Goal: Transaction & Acquisition: Purchase product/service

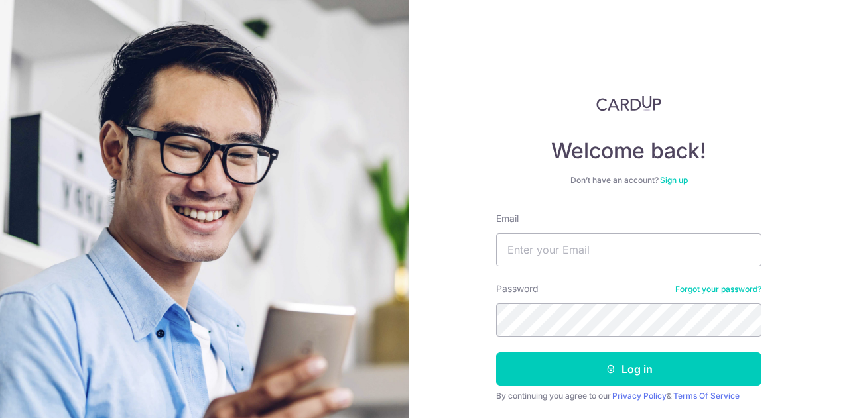
click at [582, 256] on input "Email" at bounding box center [628, 249] width 265 height 33
type input "0"
type input "[EMAIL_ADDRESS][DOMAIN_NAME]"
click at [496, 353] on button "Log in" at bounding box center [628, 369] width 265 height 33
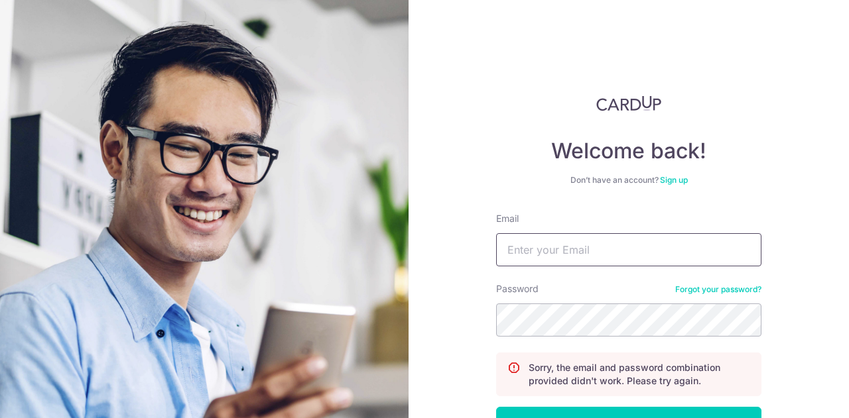
click at [602, 250] on input "Email" at bounding box center [628, 249] width 265 height 33
type input "e"
type input "[EMAIL_ADDRESS][DOMAIN_NAME]"
click at [496, 407] on button "Log in" at bounding box center [628, 423] width 265 height 33
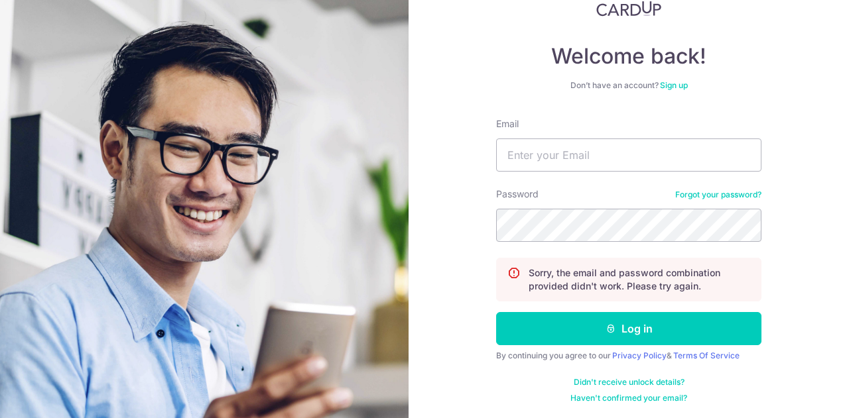
click at [701, 199] on link "Forgot your password?" at bounding box center [718, 195] width 86 height 11
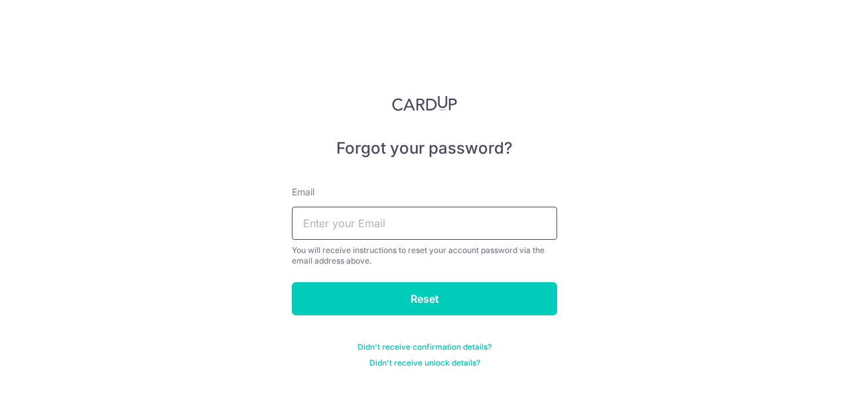
click at [454, 227] on input "text" at bounding box center [424, 223] width 265 height 33
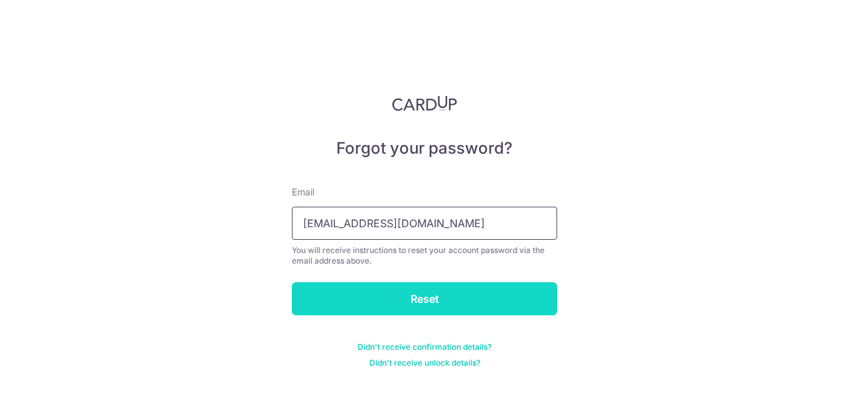
type input "[EMAIL_ADDRESS][DOMAIN_NAME]"
click at [459, 288] on input "Reset" at bounding box center [424, 298] width 265 height 33
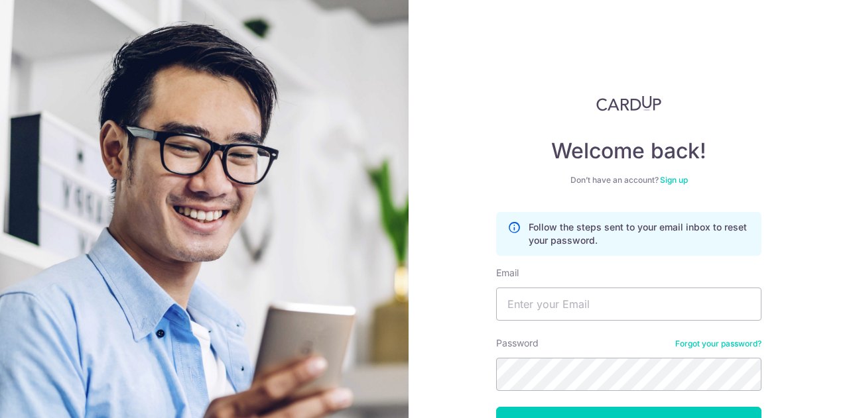
click at [577, 322] on form "Follow the steps sent to your email inbox to reset your password. Email Passwor…" at bounding box center [628, 355] width 265 height 286
click at [586, 312] on input "Email" at bounding box center [628, 304] width 265 height 33
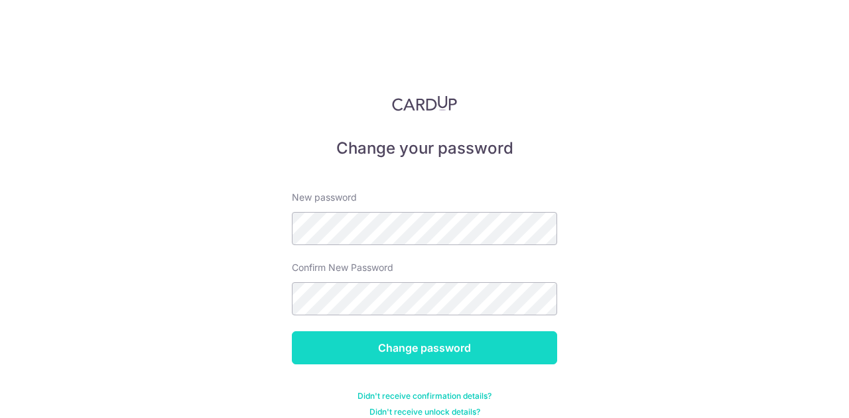
click at [428, 347] on input "Change password" at bounding box center [424, 347] width 265 height 33
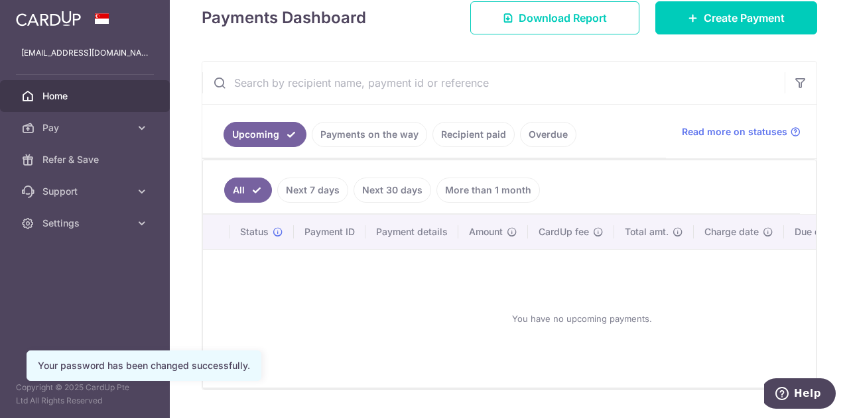
scroll to position [197, 0]
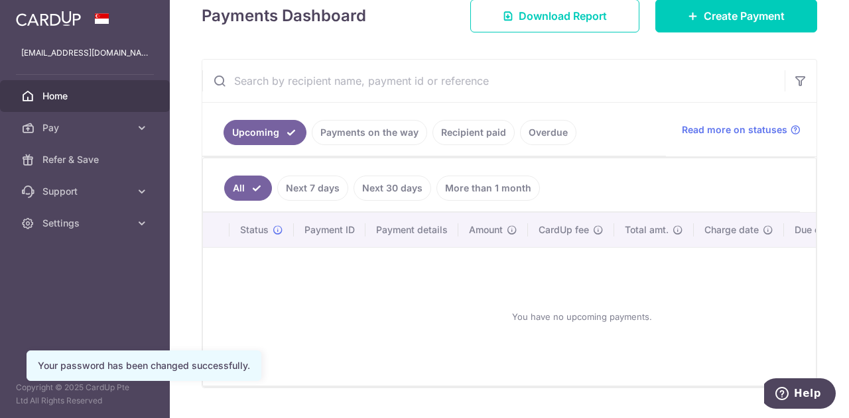
click at [362, 129] on link "Payments on the way" at bounding box center [369, 132] width 115 height 25
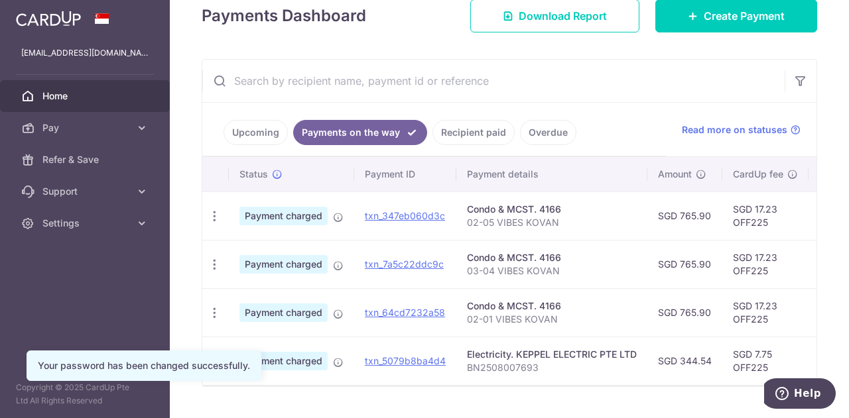
click at [266, 133] on link "Upcoming" at bounding box center [255, 132] width 64 height 25
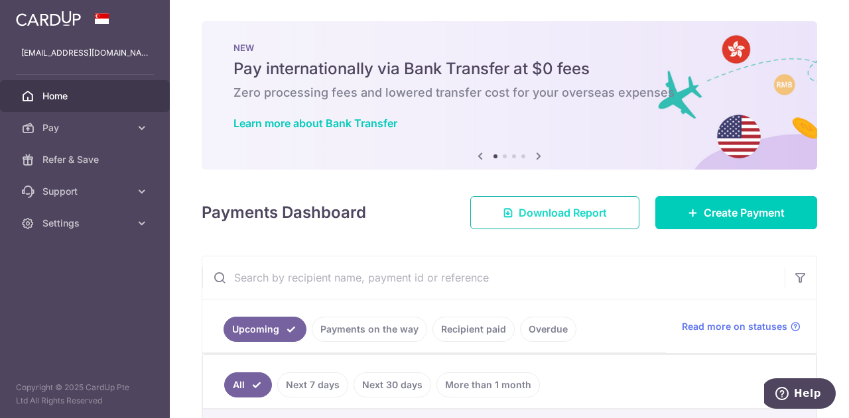
scroll to position [0, 0]
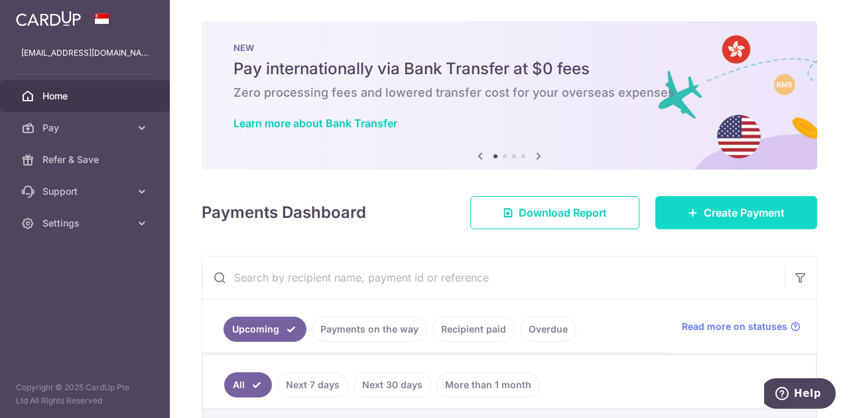
click at [715, 213] on span "Create Payment" at bounding box center [743, 213] width 81 height 16
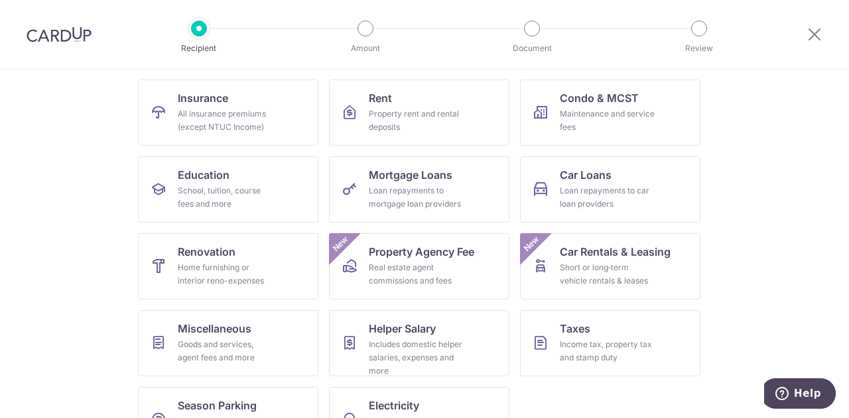
scroll to position [174, 0]
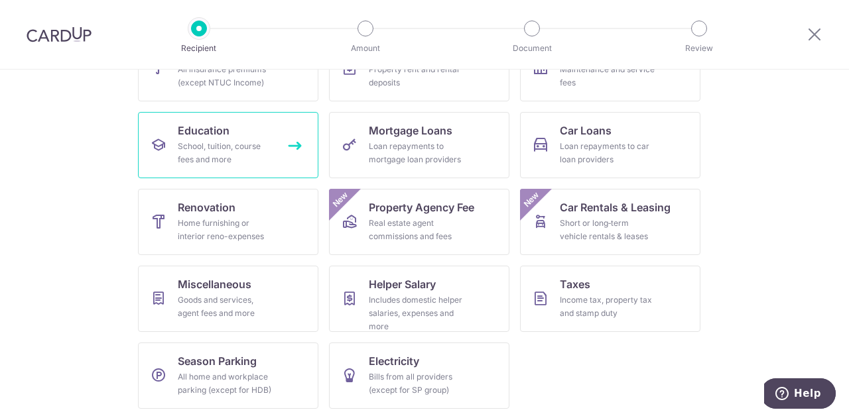
click at [228, 129] on link "Education School, tuition, course fees and more" at bounding box center [228, 145] width 180 height 66
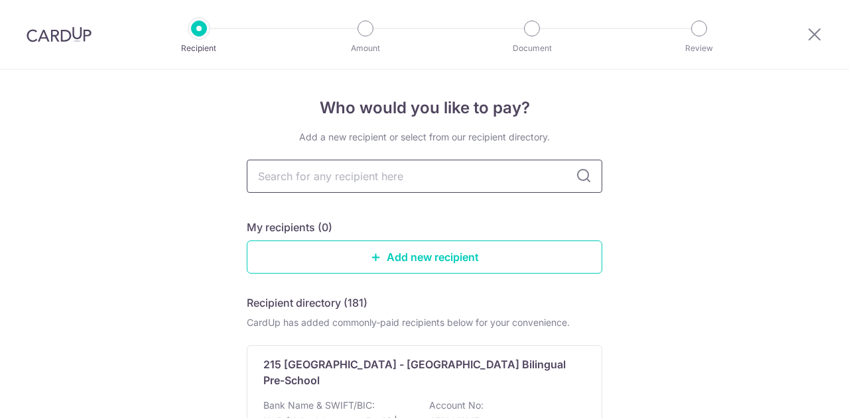
click at [398, 173] on input "text" at bounding box center [424, 176] width 355 height 33
click at [578, 177] on icon at bounding box center [583, 176] width 16 height 16
click at [383, 182] on input "text" at bounding box center [424, 176] width 355 height 33
type input "little"
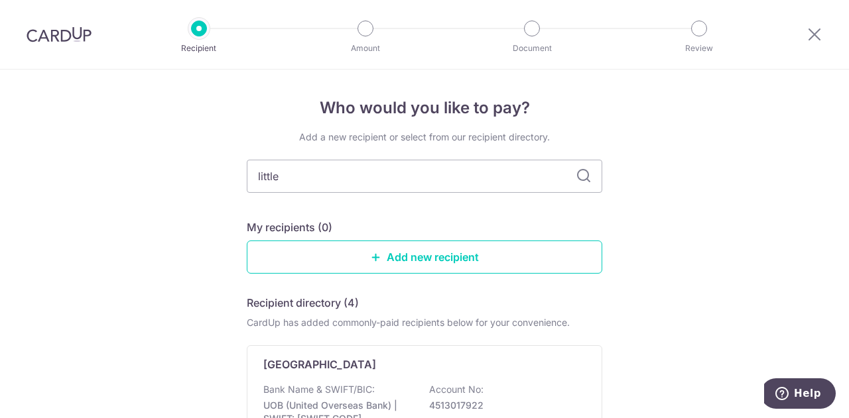
click at [579, 176] on icon at bounding box center [583, 176] width 16 height 16
click at [415, 180] on input "little" at bounding box center [424, 176] width 355 height 33
drag, startPoint x: 414, startPoint y: 188, endPoint x: 196, endPoint y: 181, distance: 218.2
paste input "Little Footprints Preschool Pte Ltd"
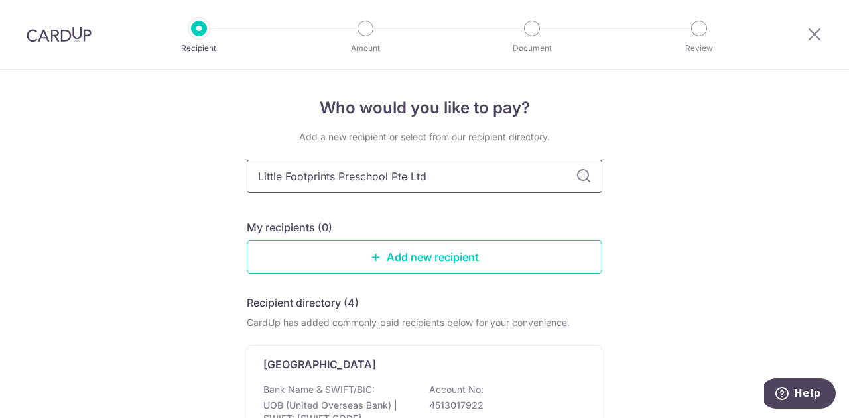
type input "Little Footprints Preschool Pte Ltd"
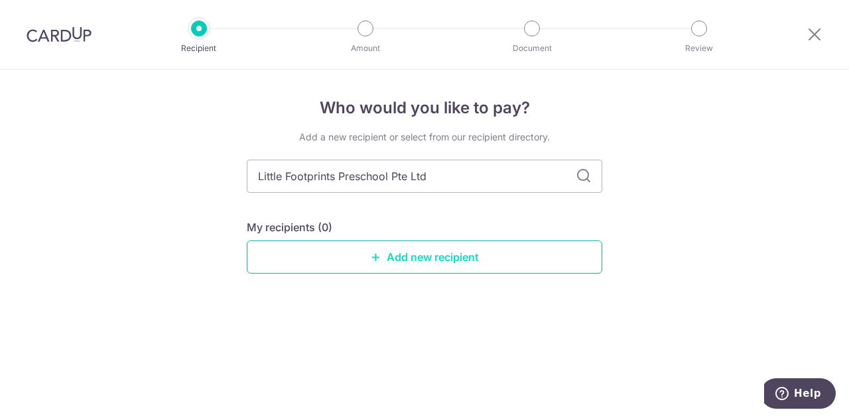
click at [459, 251] on link "Add new recipient" at bounding box center [424, 257] width 355 height 33
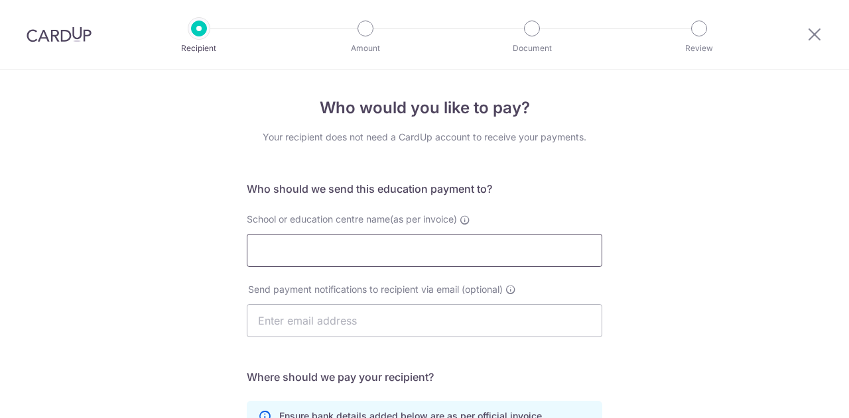
click at [433, 241] on input "School or education centre name(as per invoice)" at bounding box center [424, 250] width 355 height 33
paste input "Little Footprints Preschool Pte Ltd"
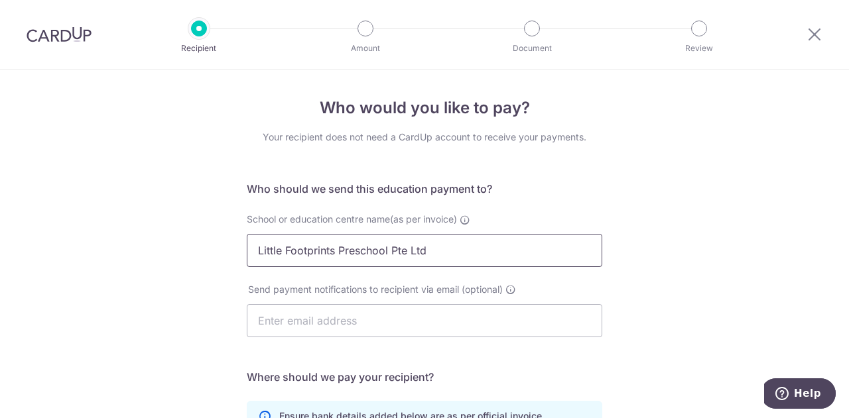
type input "Little Footprints Preschool Pte Ltd"
click at [763, 233] on div "Who would you like to pay? Your recipient does not need a CardUp account to rec…" at bounding box center [424, 385] width 849 height 631
click at [395, 333] on input "text" at bounding box center [424, 320] width 355 height 33
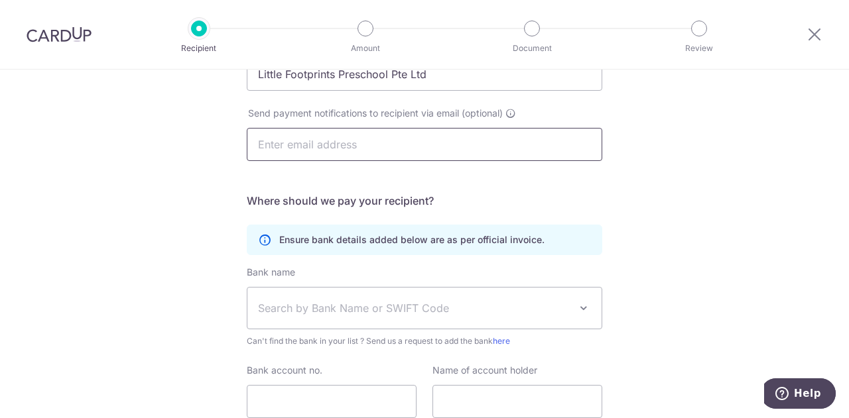
scroll to position [186, 0]
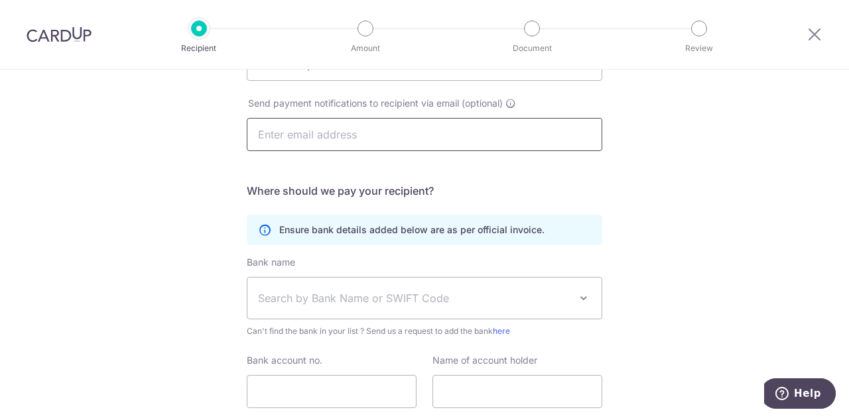
paste input "admin@littlelives.com"
type input "admin@littlelives.com"
click at [700, 199] on div "Who would you like to pay? Your recipient does not need a CardUp account to rec…" at bounding box center [424, 198] width 849 height 631
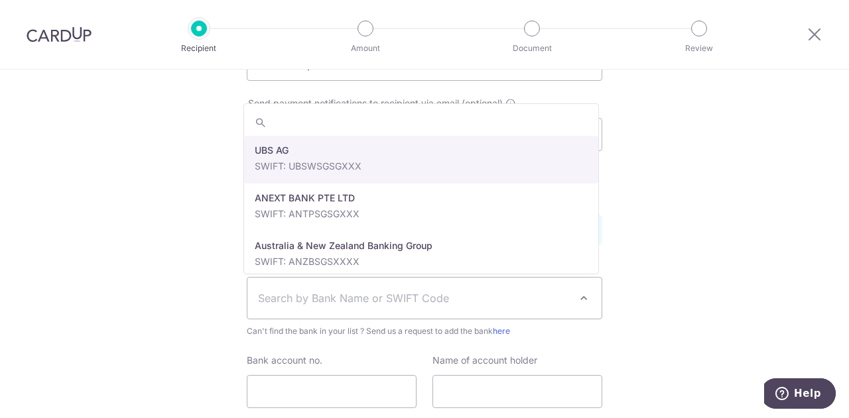
click at [390, 282] on span "Search by Bank Name or SWIFT Code" at bounding box center [424, 298] width 354 height 41
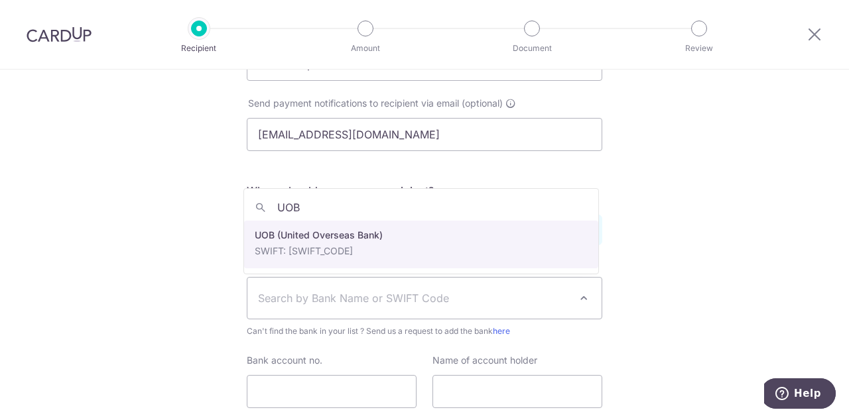
type input "UOB"
select select "18"
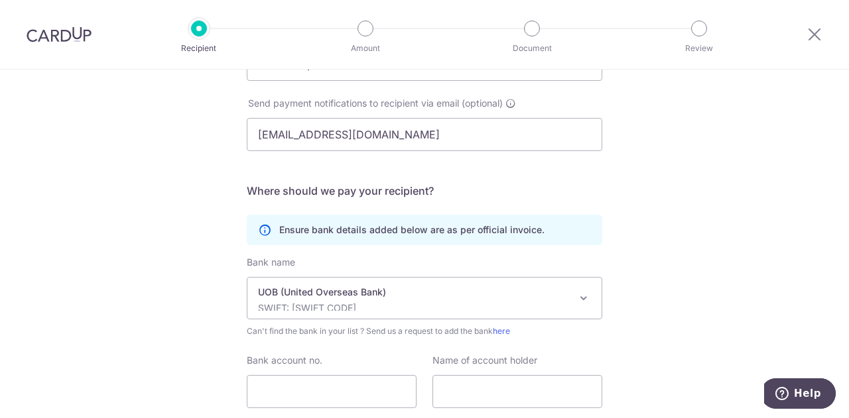
scroll to position [281, 0]
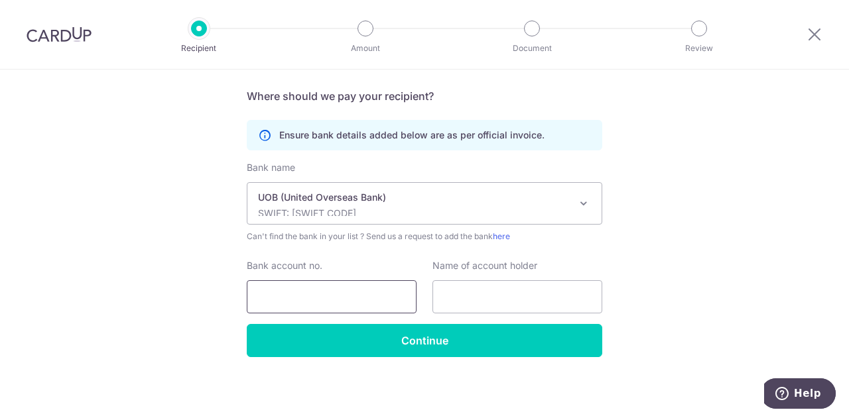
click at [343, 280] on input "Bank account no." at bounding box center [332, 296] width 170 height 33
click at [448, 302] on input "text" at bounding box center [517, 296] width 170 height 33
paste input "admin@littlelives.com"
type input "admin@littlelives.com"
click at [281, 302] on input "Bank account no." at bounding box center [332, 296] width 170 height 33
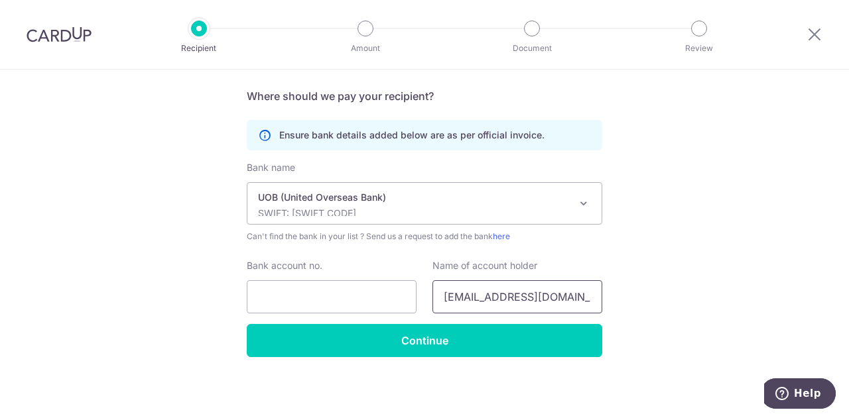
drag, startPoint x: 562, startPoint y: 291, endPoint x: 142, endPoint y: 250, distance: 422.3
click at [196, 254] on div "Who would you like to pay? Your recipient does not need a CardUp account to rec…" at bounding box center [424, 104] width 849 height 631
paste input "text"
type input "LITTLE FOOTPRINTS PRESCHOOL PTE LTD"
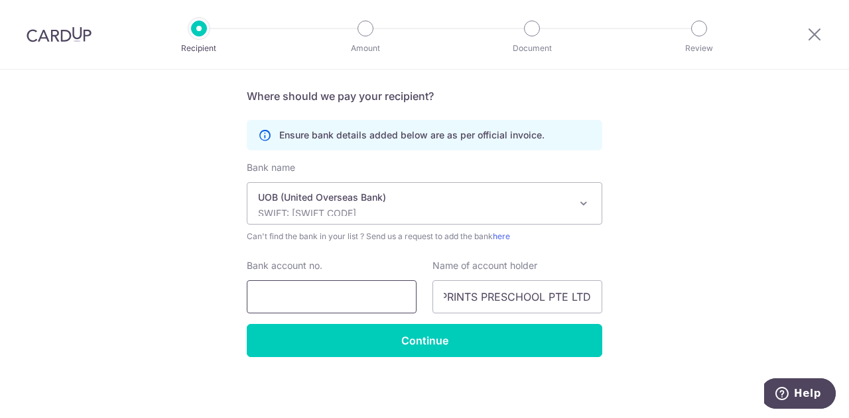
click at [333, 280] on input "Bank account no." at bounding box center [332, 296] width 170 height 33
paste input "3573056181"
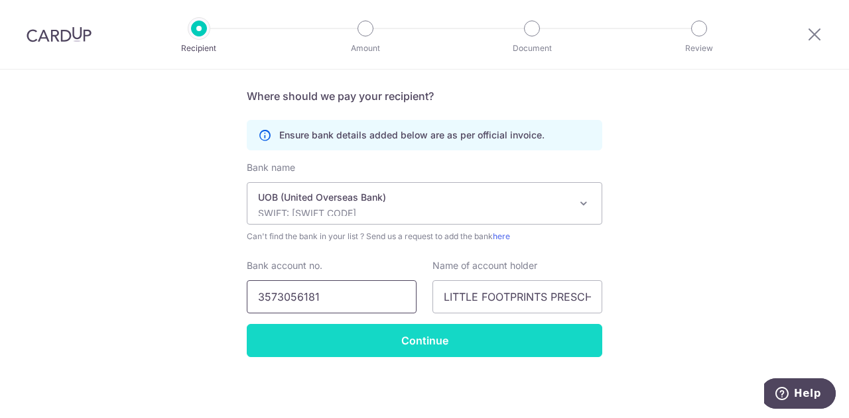
type input "3573056181"
click at [388, 346] on input "Continue" at bounding box center [424, 340] width 355 height 33
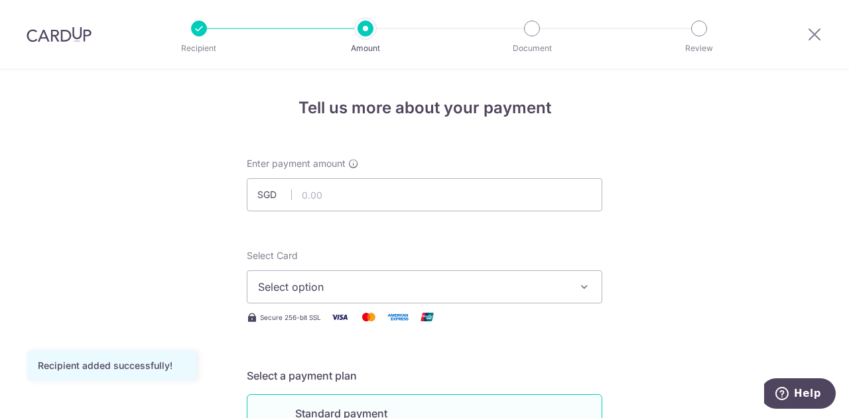
click at [396, 198] on input "text" at bounding box center [424, 194] width 355 height 33
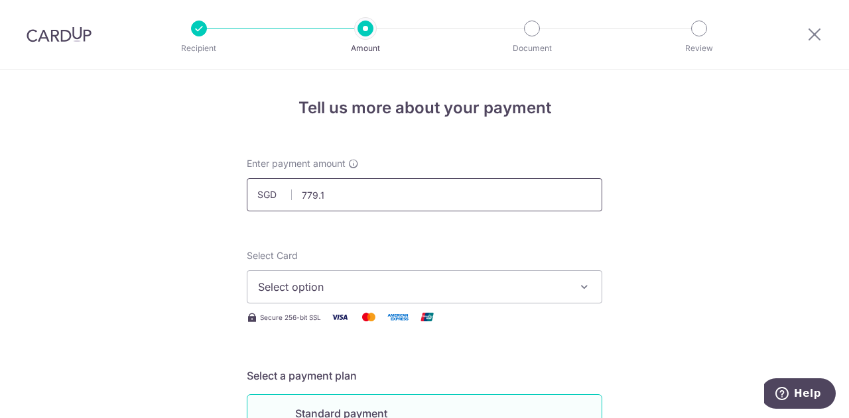
type input "779.10"
click at [551, 300] on button "Select option" at bounding box center [424, 286] width 355 height 33
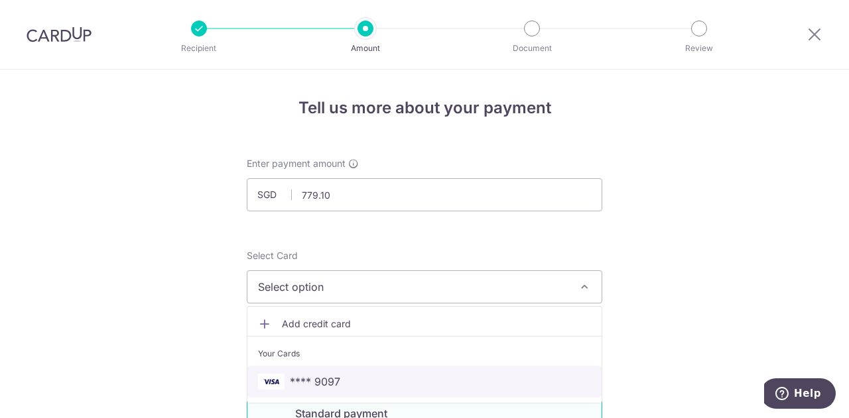
click at [377, 369] on link "**** 9097" at bounding box center [424, 382] width 354 height 32
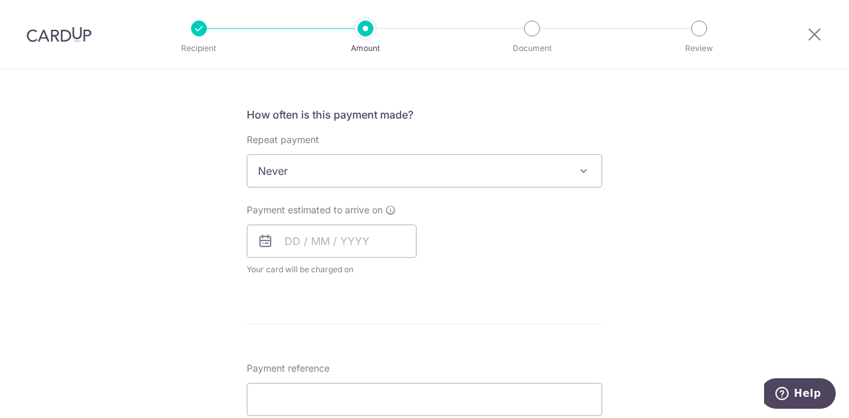
scroll to position [499, 0]
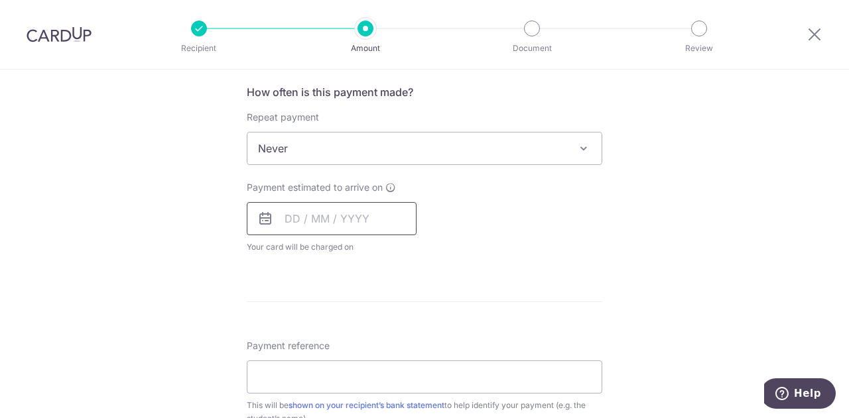
click at [351, 222] on input "text" at bounding box center [332, 218] width 170 height 33
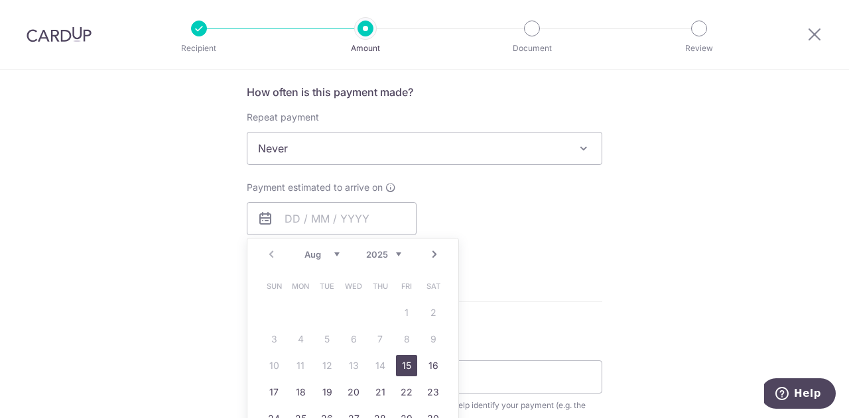
click at [400, 363] on link "15" at bounding box center [406, 365] width 21 height 21
type input "[DATE]"
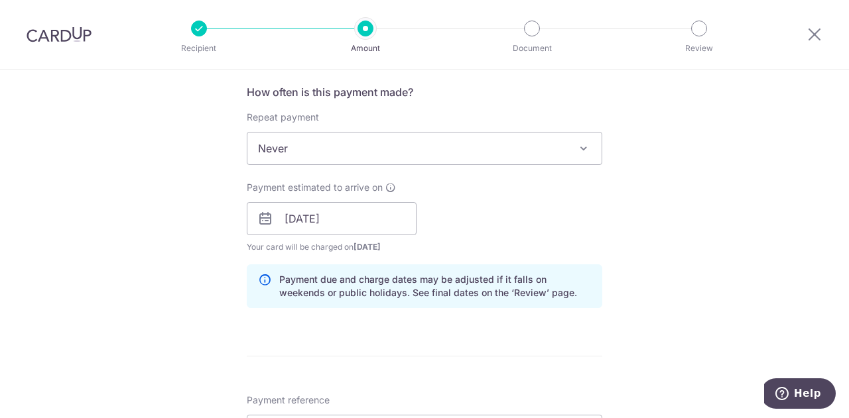
click at [554, 249] on div "Payment estimated to arrive on 15/08/2025 Prev Next Aug Sep Oct Nov Dec 2025 20…" at bounding box center [424, 217] width 371 height 73
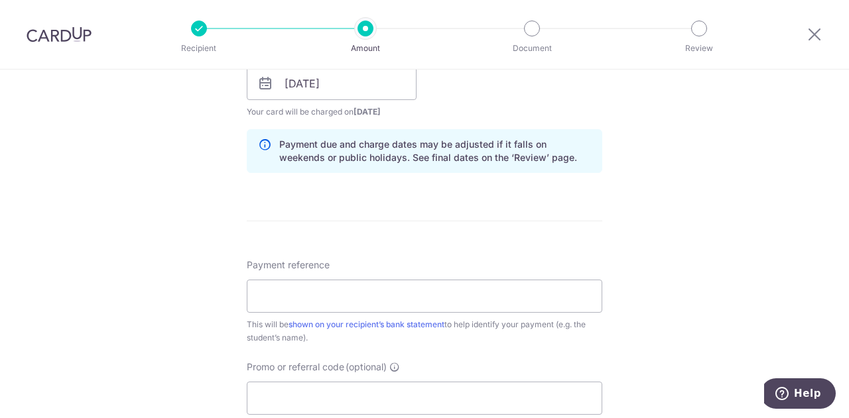
scroll to position [702, 0]
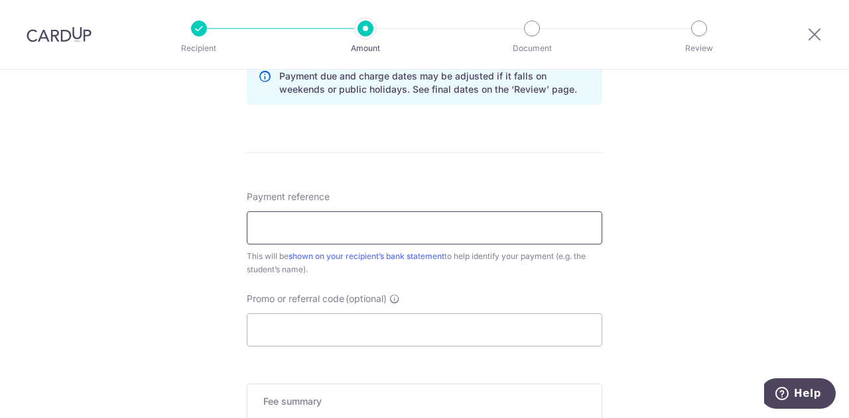
click at [346, 233] on input "Payment reference" at bounding box center [424, 227] width 355 height 33
click at [359, 340] on input "Promo or referral code (optional)" at bounding box center [424, 330] width 355 height 33
paste input "OFF225"
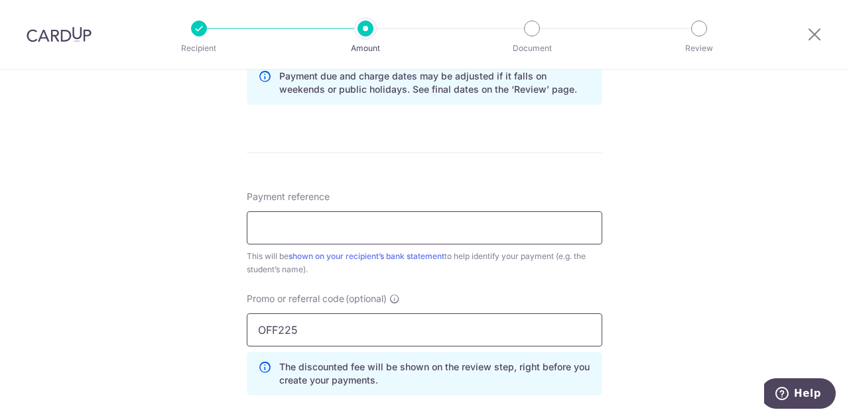
type input "OFF225"
click at [364, 222] on input "Payment reference" at bounding box center [424, 227] width 355 height 33
paste input "20250800033"
type input "20250800033 - [PERSON_NAME]"
click at [652, 233] on div "Tell us more about your payment Enter payment amount SGD 779.10 779.10 Recipien…" at bounding box center [424, 24] width 849 height 1313
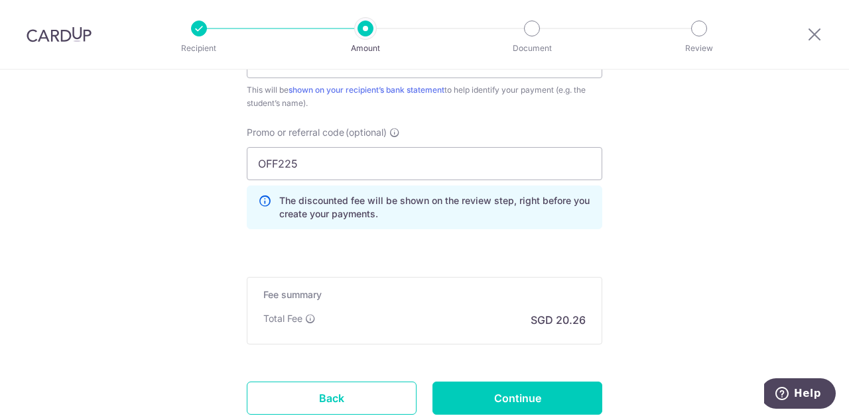
scroll to position [927, 0]
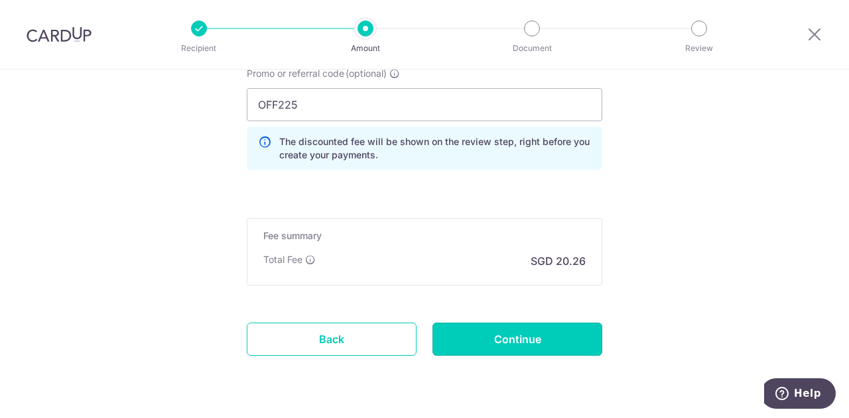
drag, startPoint x: 526, startPoint y: 336, endPoint x: 520, endPoint y: 332, distance: 7.7
click at [526, 336] on input "Continue" at bounding box center [517, 339] width 170 height 33
type input "Create Schedule"
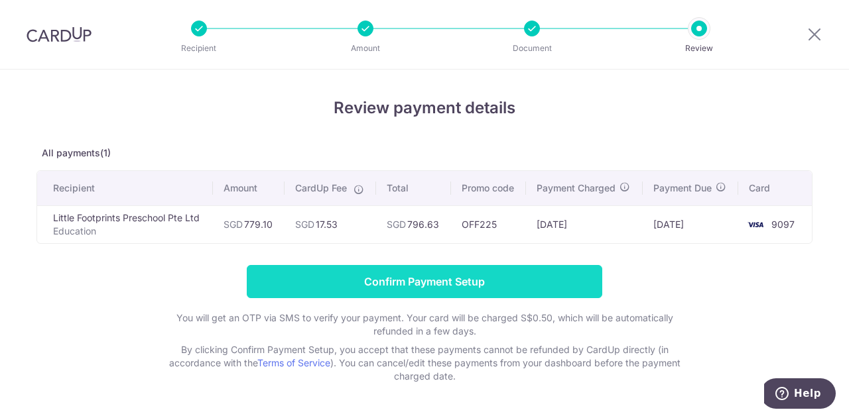
click at [485, 286] on input "Confirm Payment Setup" at bounding box center [424, 281] width 355 height 33
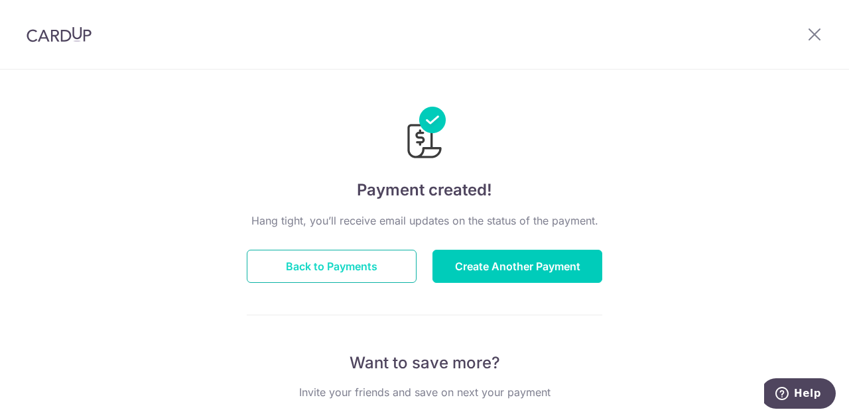
click at [359, 282] on button "Back to Payments" at bounding box center [332, 266] width 170 height 33
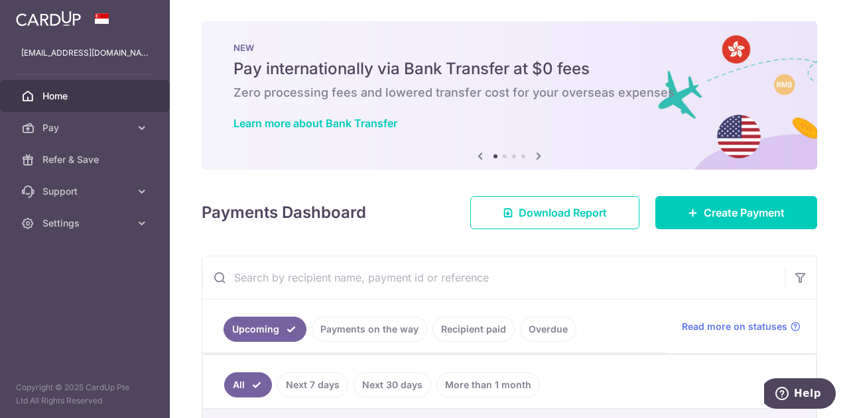
scroll to position [141, 0]
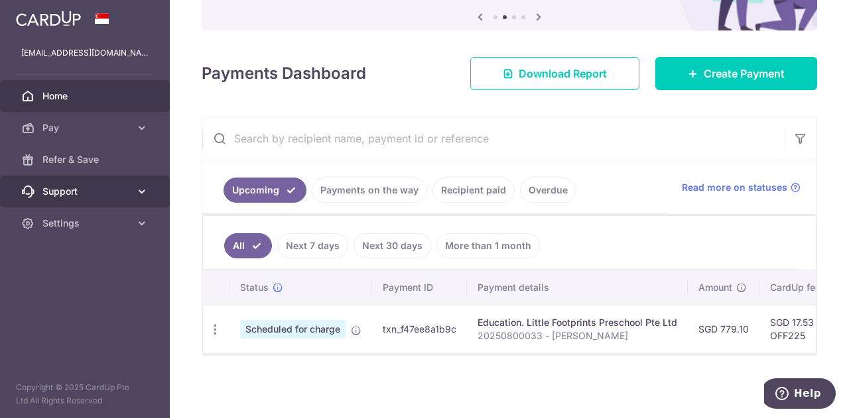
click at [145, 182] on link "Support" at bounding box center [85, 192] width 170 height 32
click at [149, 190] on link "Support" at bounding box center [85, 192] width 170 height 32
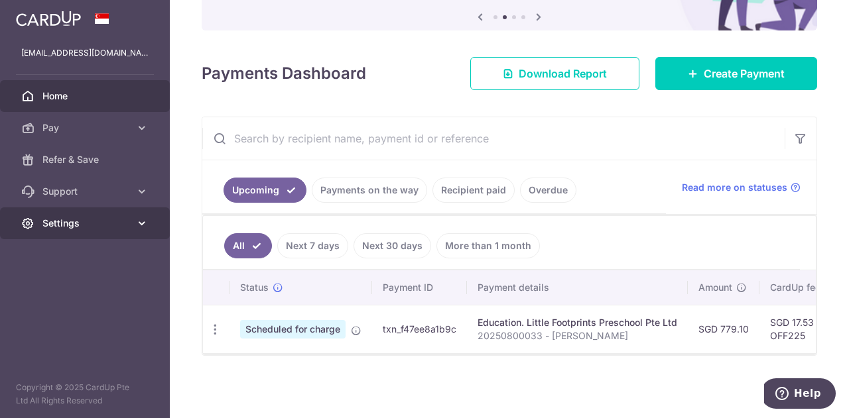
click at [142, 225] on icon at bounding box center [141, 223] width 13 height 13
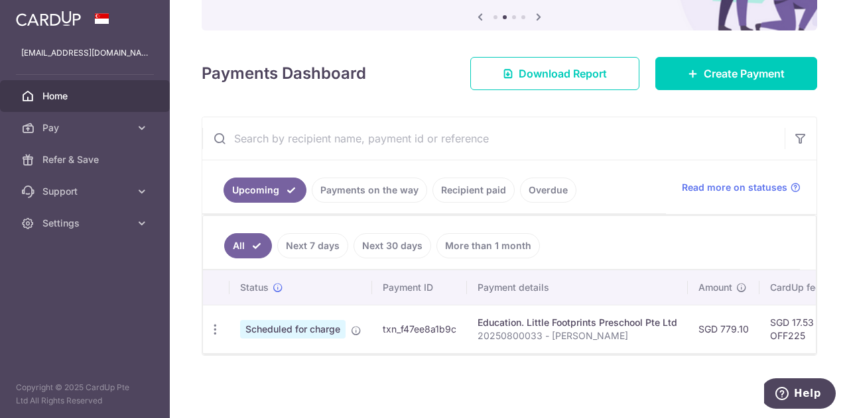
click at [80, 96] on span "Home" at bounding box center [86, 96] width 88 height 13
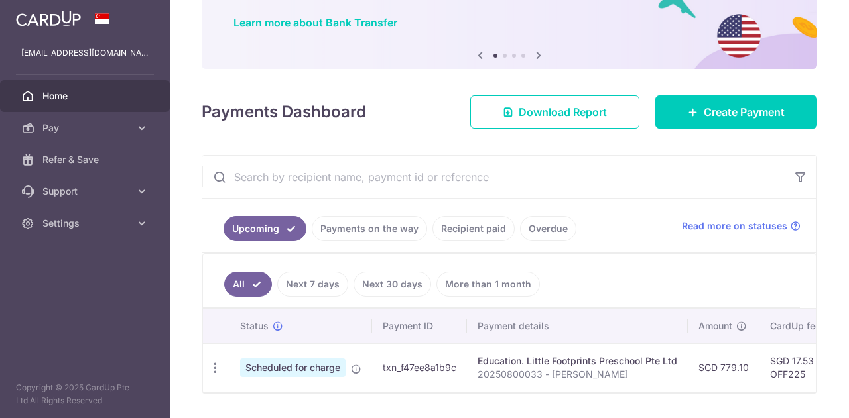
scroll to position [141, 0]
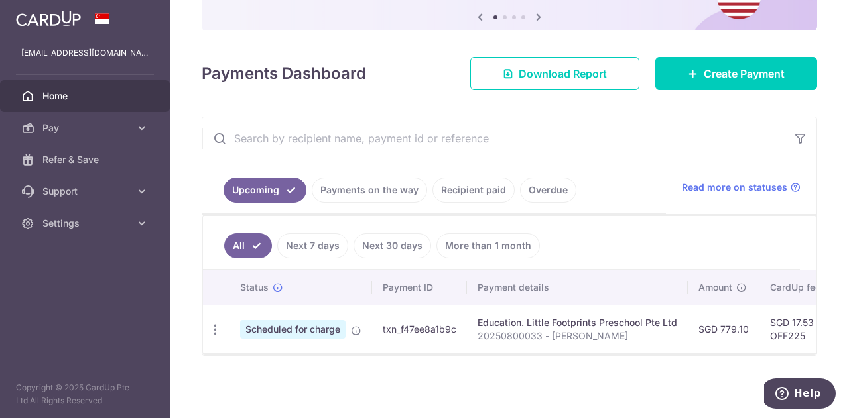
click at [305, 243] on link "Next 7 days" at bounding box center [312, 245] width 71 height 25
click at [391, 247] on link "Next 30 days" at bounding box center [392, 245] width 78 height 25
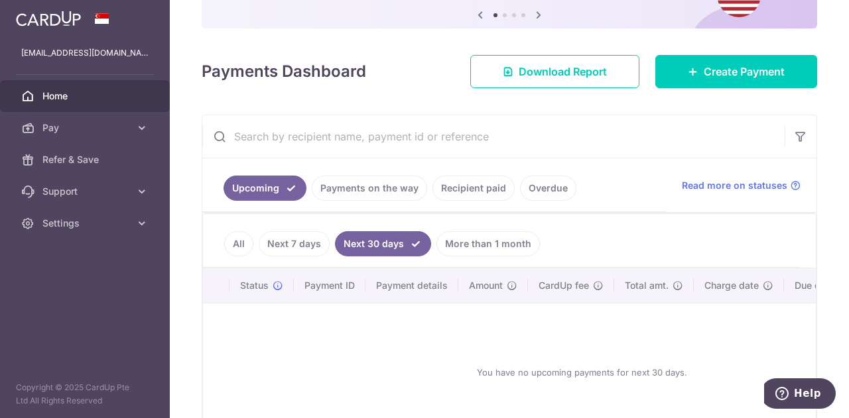
click at [308, 250] on link "Next 7 days" at bounding box center [294, 243] width 71 height 25
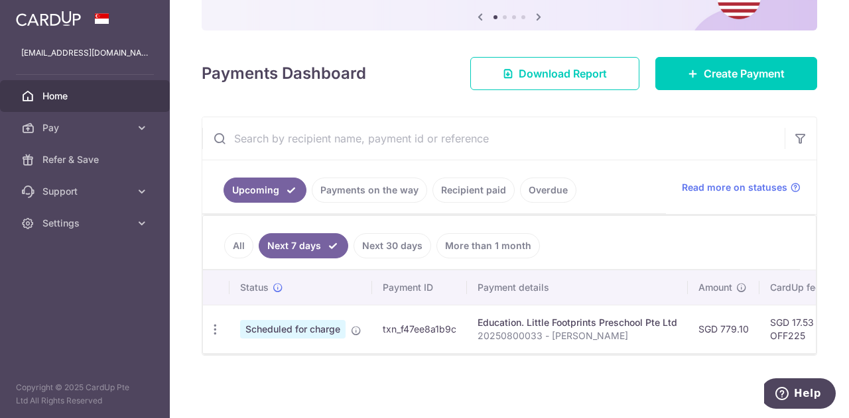
click at [245, 241] on link "All" at bounding box center [238, 245] width 29 height 25
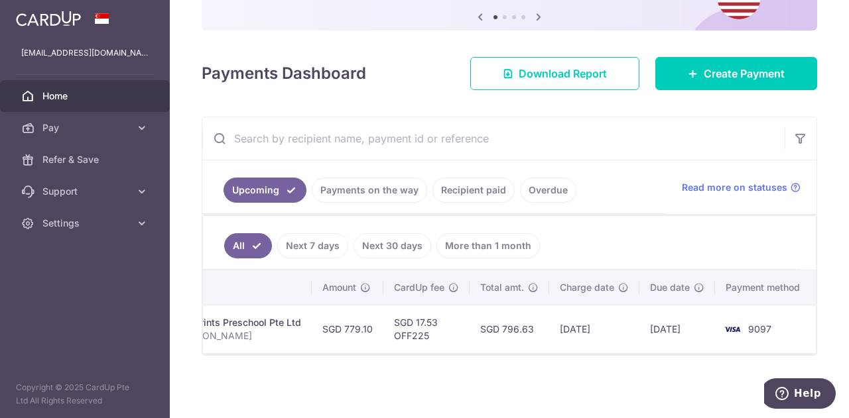
scroll to position [0, 0]
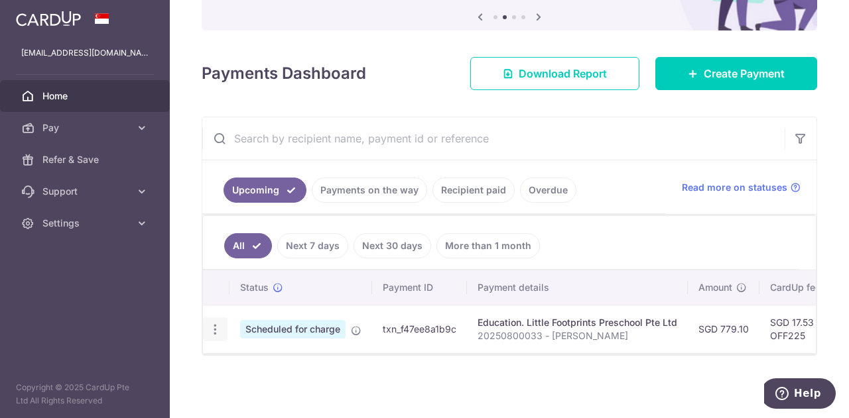
click at [213, 325] on icon "button" at bounding box center [215, 330] width 14 height 14
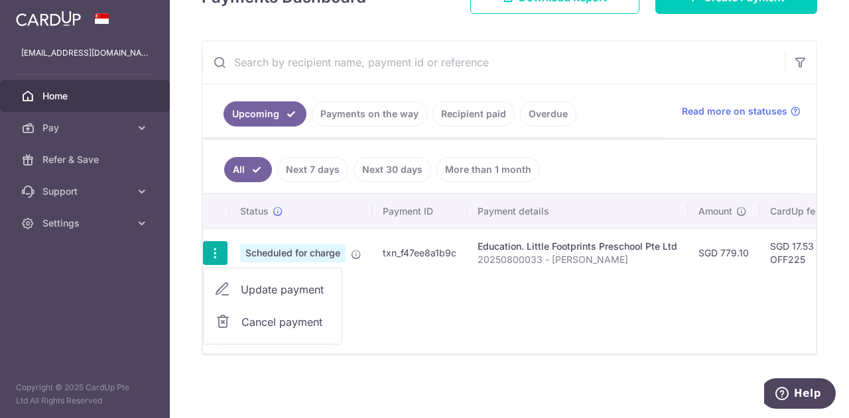
click at [434, 292] on div "Status Payment ID Payment details Amount CardUp fee Total amt. Charge date Due …" at bounding box center [509, 273] width 613 height 159
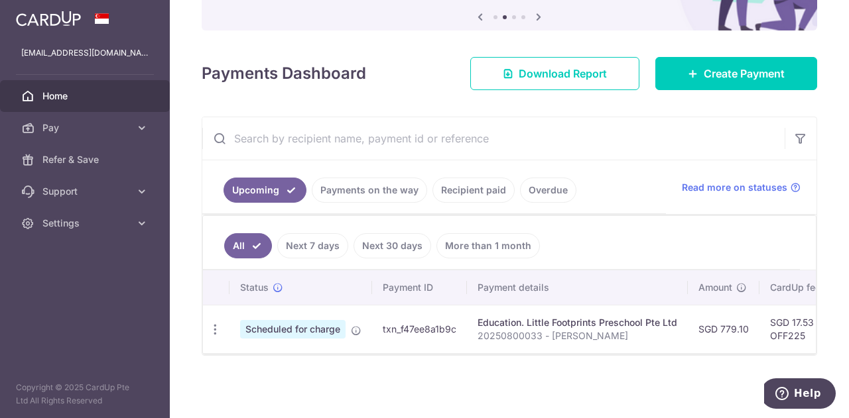
click at [337, 178] on link "Payments on the way" at bounding box center [369, 190] width 115 height 25
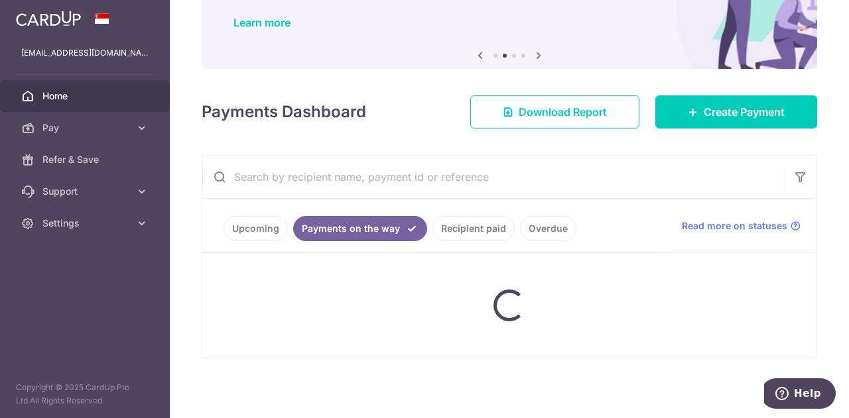
scroll to position [217, 0]
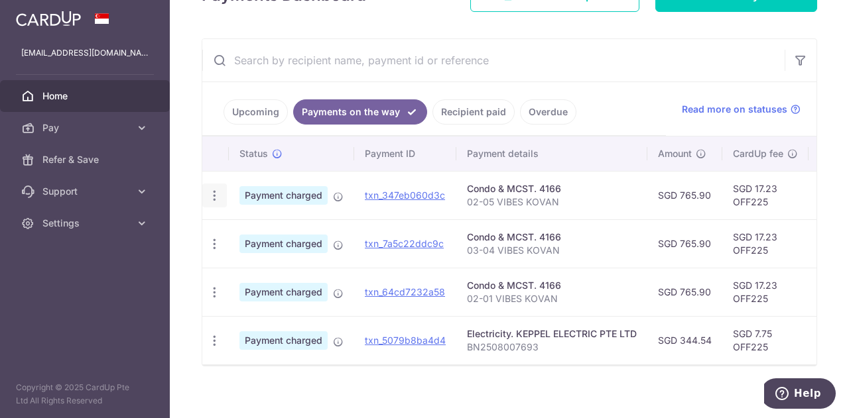
click at [219, 202] on div "PDF Receipt" at bounding box center [214, 196] width 25 height 25
click at [216, 194] on icon "button" at bounding box center [215, 196] width 14 height 14
click at [558, 198] on p "02-05 VIBES KOVAN" at bounding box center [552, 202] width 170 height 13
click at [206, 201] on div "PDF Receipt" at bounding box center [214, 196] width 25 height 25
click at [213, 195] on icon "button" at bounding box center [215, 196] width 14 height 14
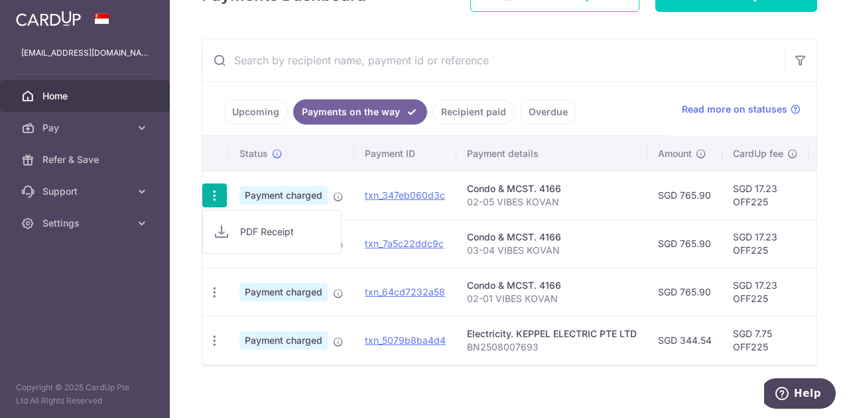
click at [253, 233] on span "PDF Receipt" at bounding box center [285, 231] width 90 height 13
click at [242, 107] on link "Upcoming" at bounding box center [255, 111] width 64 height 25
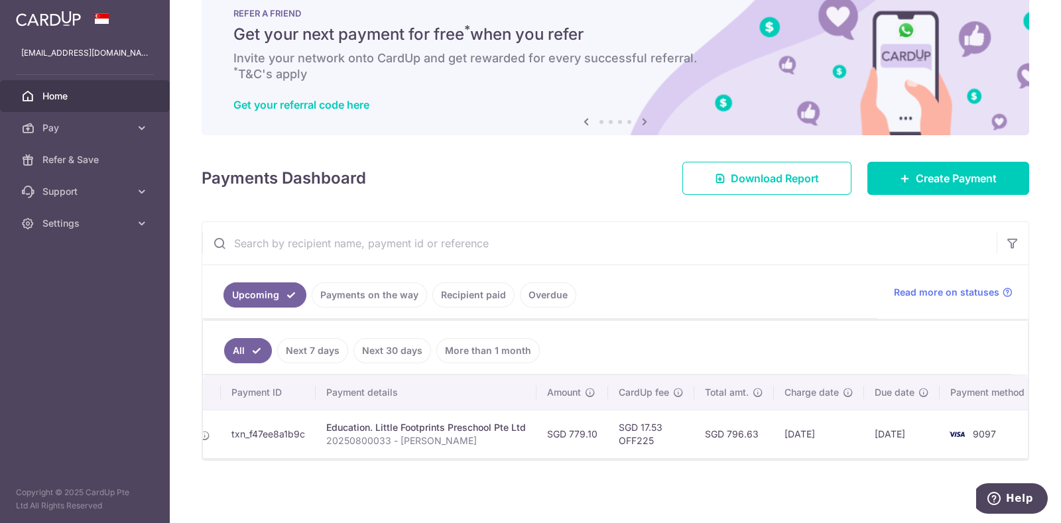
scroll to position [0, 0]
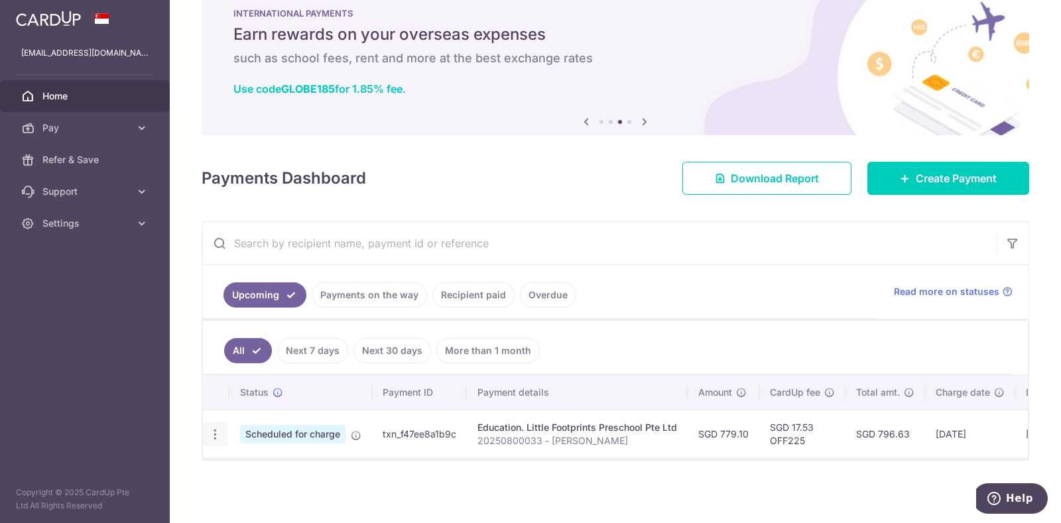
click at [205, 418] on div "Update payment Cancel payment" at bounding box center [215, 434] width 25 height 25
click at [211, 418] on icon "button" at bounding box center [215, 435] width 14 height 14
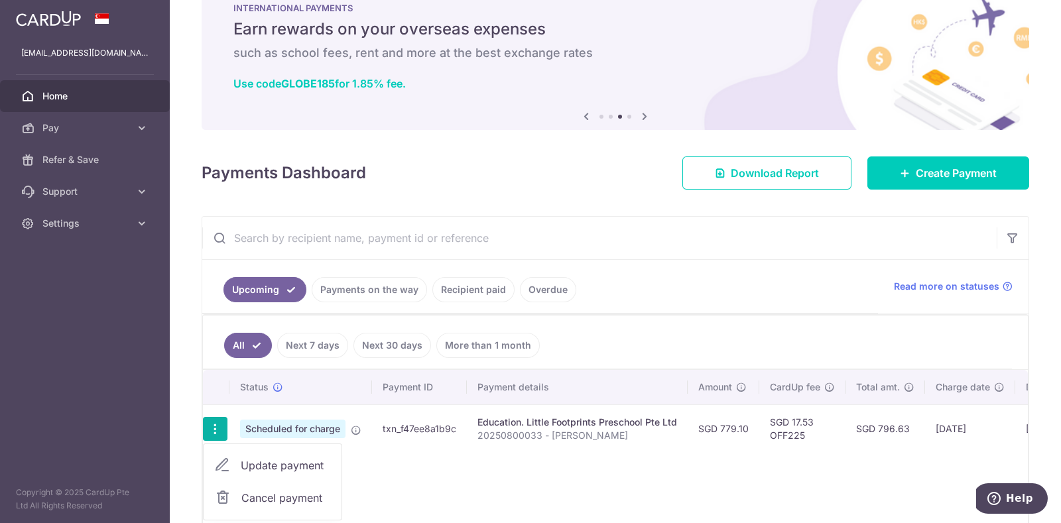
click at [278, 418] on span "Update payment" at bounding box center [286, 465] width 90 height 16
radio input "true"
type input "779.10"
type input "[DATE]"
type input "20250800033 - [PERSON_NAME]"
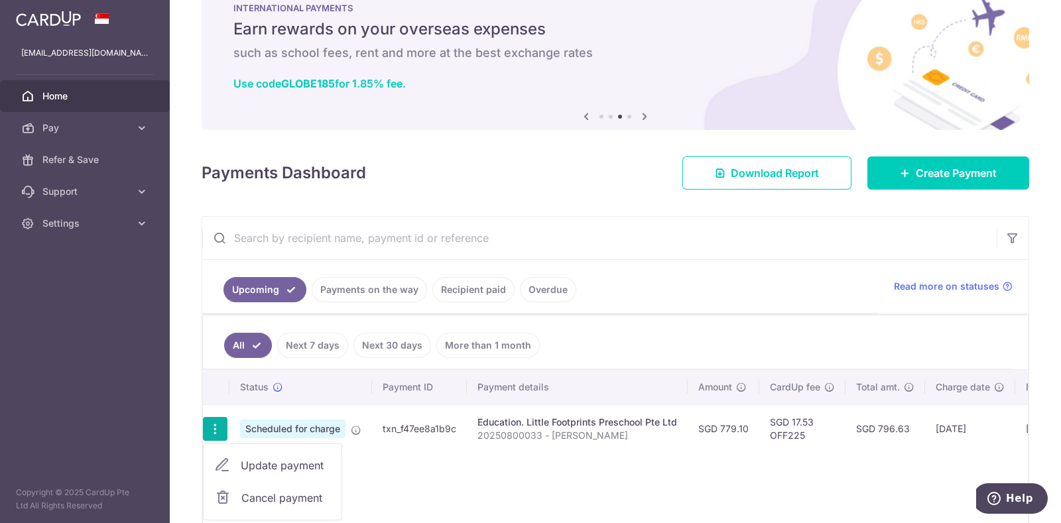
type input "OFF225"
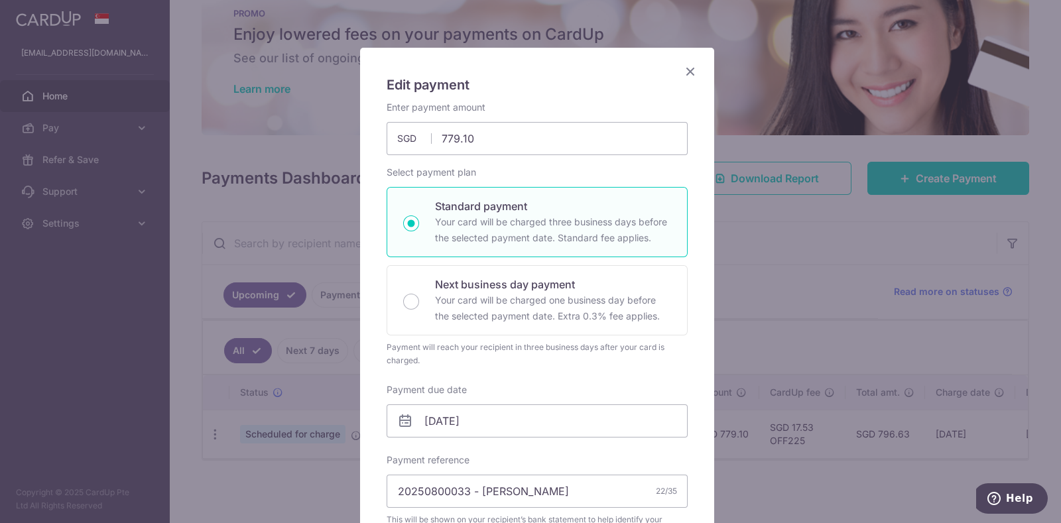
scroll to position [47, 0]
click at [689, 68] on icon "Close" at bounding box center [690, 72] width 16 height 17
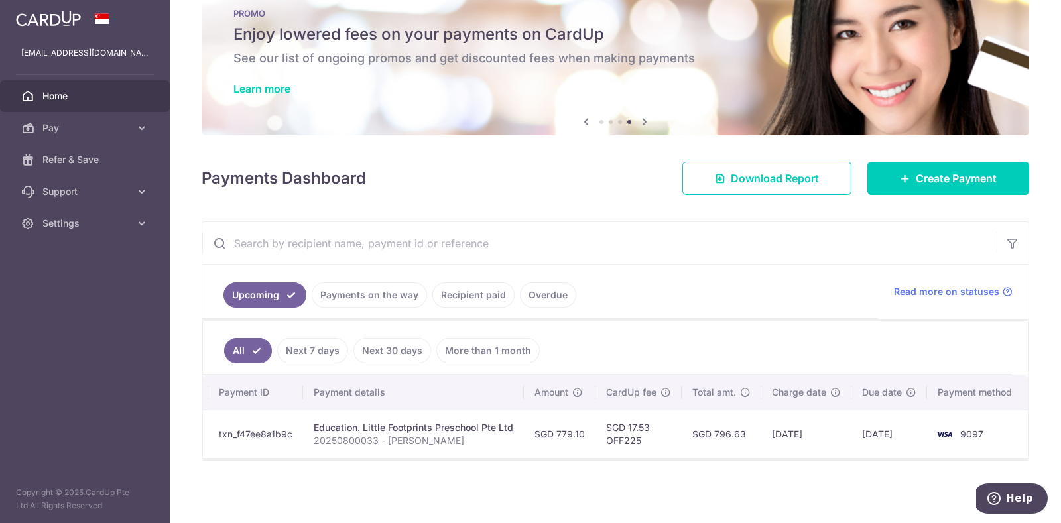
scroll to position [0, 0]
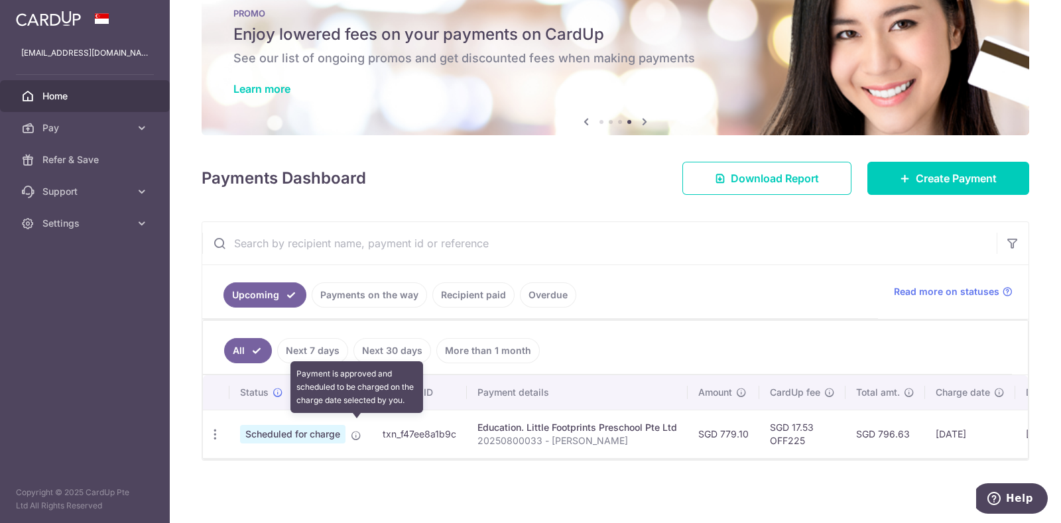
click at [356, 418] on icon at bounding box center [356, 435] width 11 height 11
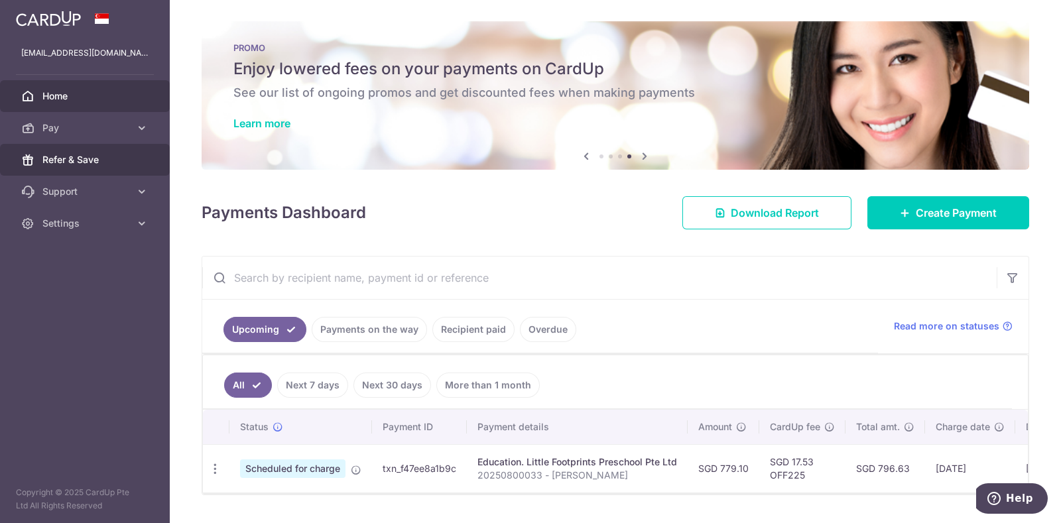
click at [113, 164] on span "Refer & Save" at bounding box center [86, 159] width 88 height 13
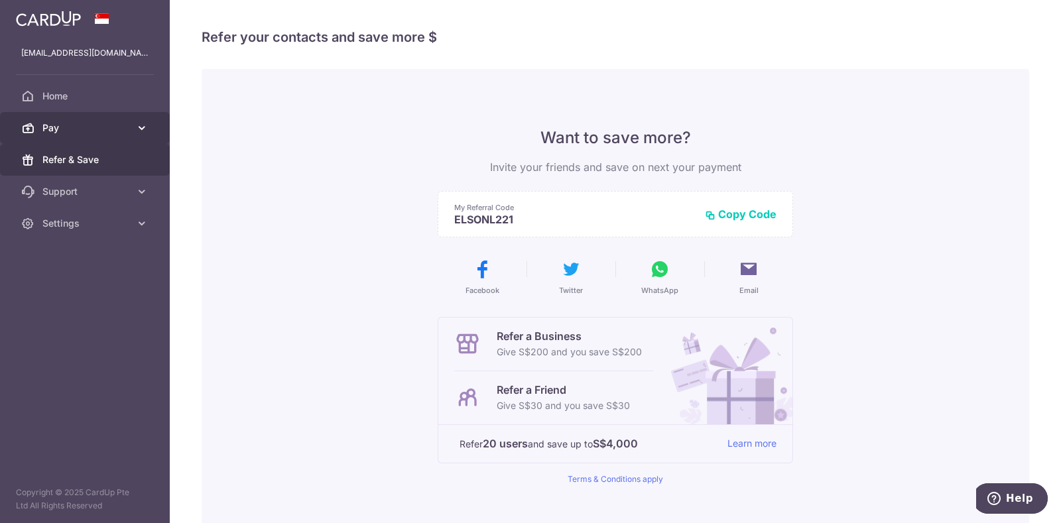
click at [113, 129] on span "Pay" at bounding box center [86, 127] width 88 height 13
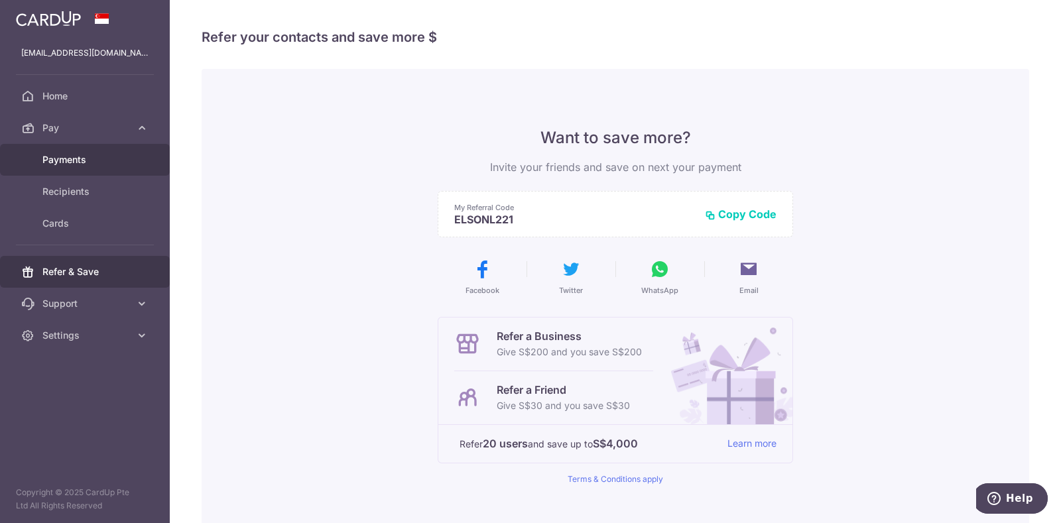
click at [91, 164] on span "Payments" at bounding box center [86, 159] width 88 height 13
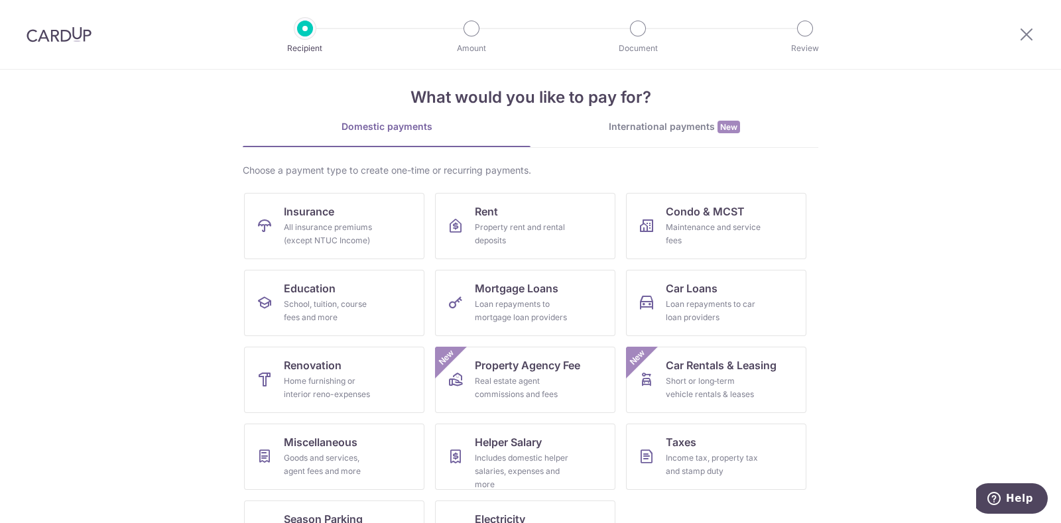
scroll to position [70, 0]
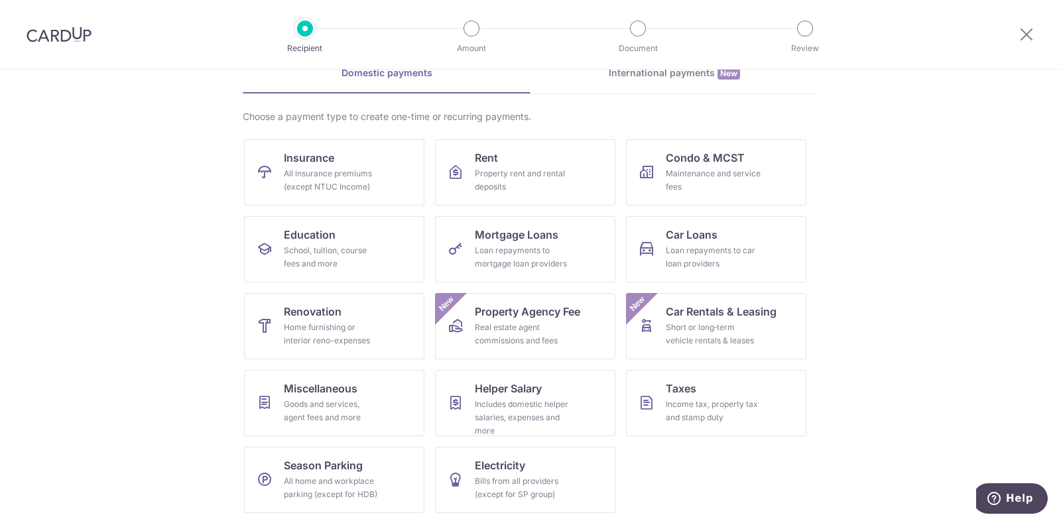
click at [1034, 34] on div at bounding box center [1026, 34] width 69 height 69
click at [1024, 34] on icon at bounding box center [1026, 34] width 16 height 17
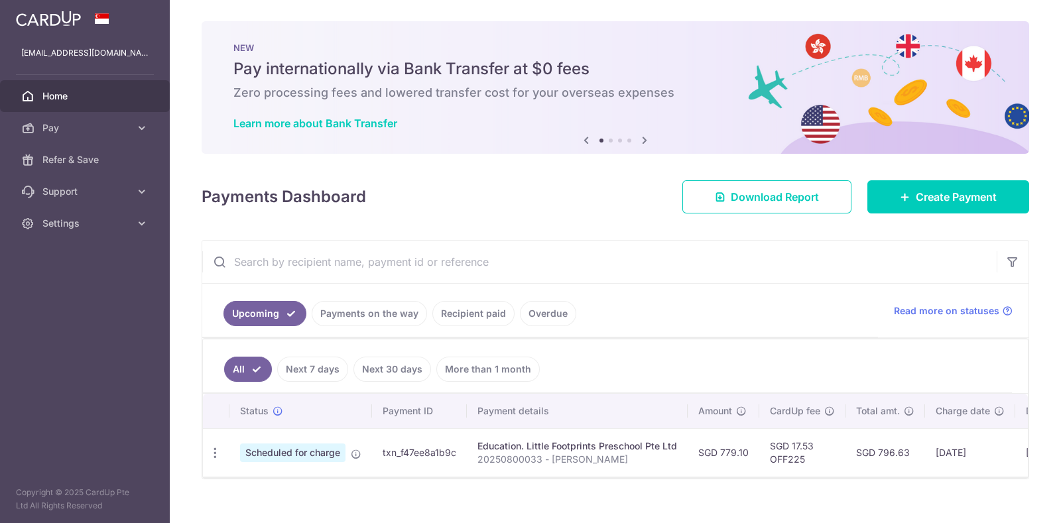
click at [69, 93] on span "Home" at bounding box center [86, 96] width 88 height 13
